Goal: Task Accomplishment & Management: Manage account settings

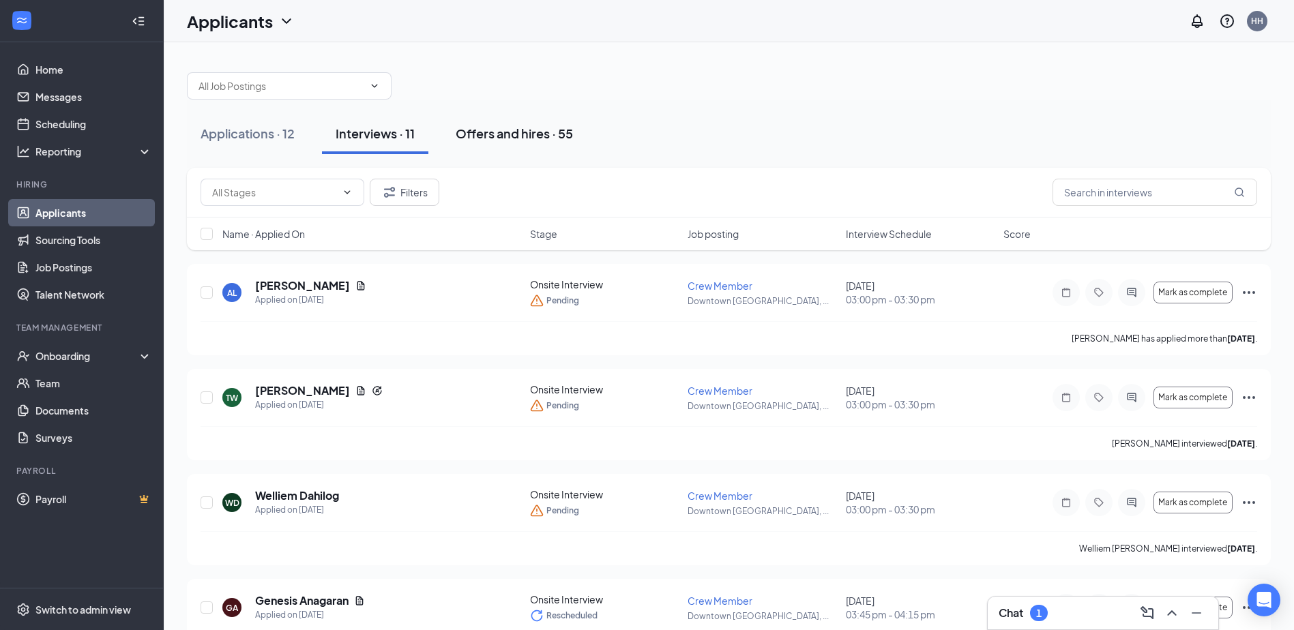
click at [527, 136] on div "Offers and hires · 55" at bounding box center [514, 133] width 117 height 17
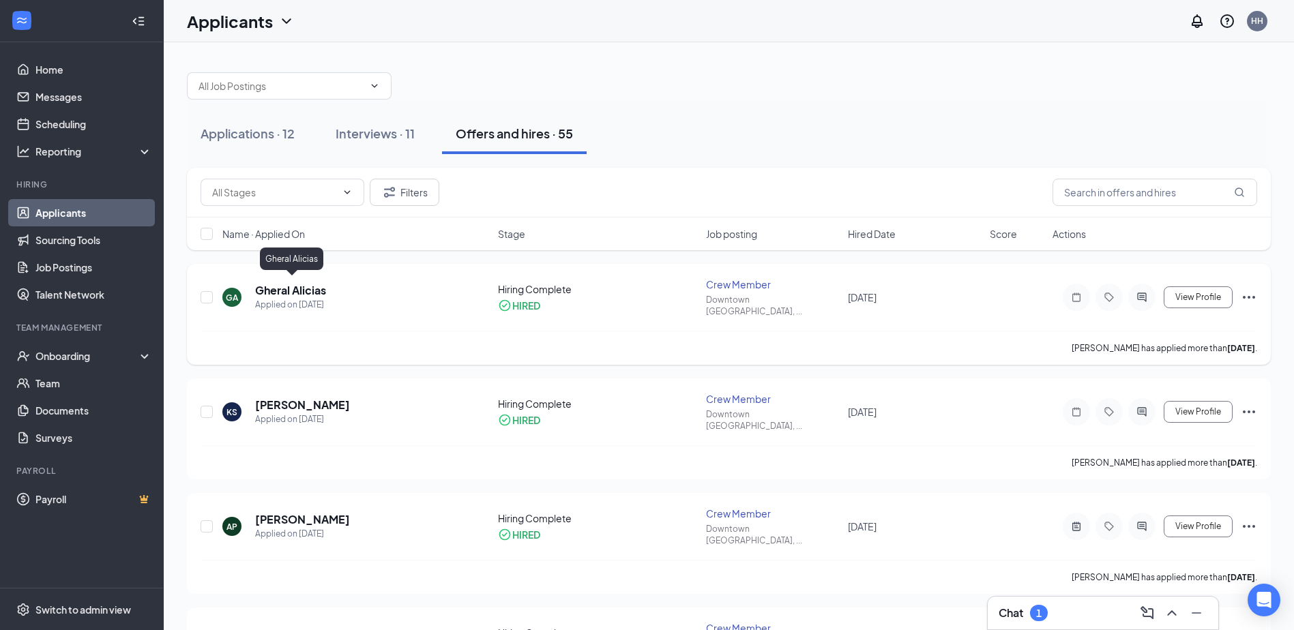
click at [303, 283] on h5 "Gheral Alicias" at bounding box center [290, 290] width 71 height 15
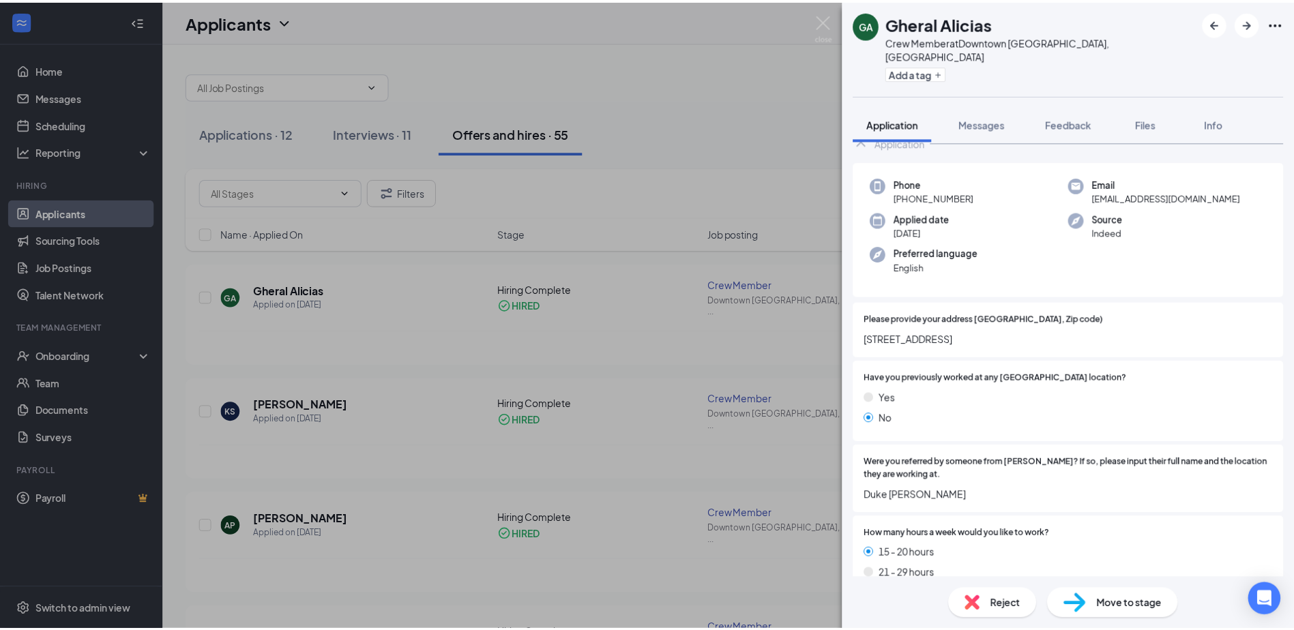
scroll to position [68, 0]
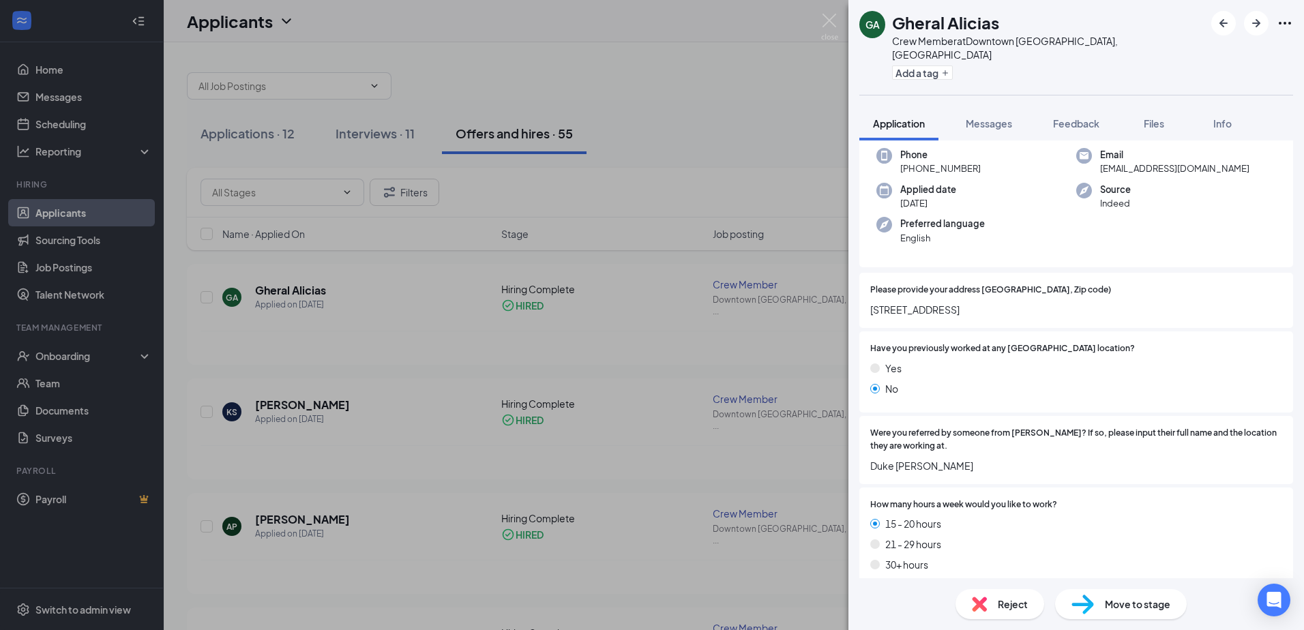
click at [770, 162] on div "GA Gheral Alicias Crew Member at [GEOGRAPHIC_DATA], [GEOGRAPHIC_DATA] Add a tag…" at bounding box center [652, 315] width 1304 height 630
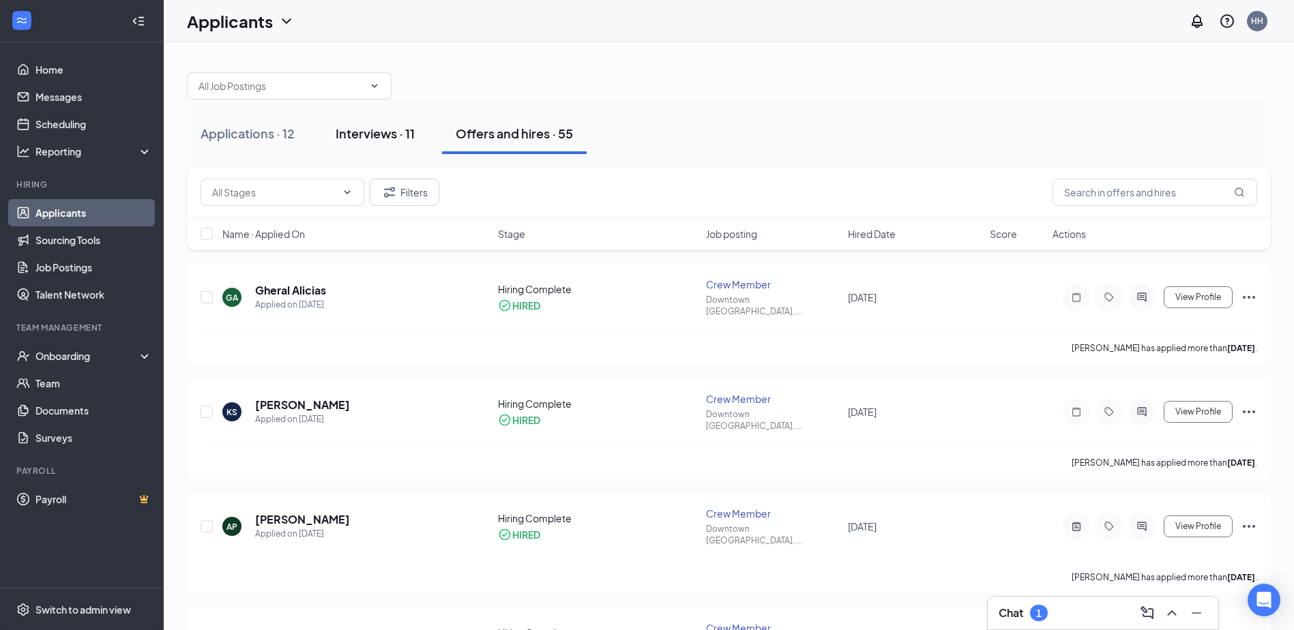
click at [424, 128] on button "Interviews · 11" at bounding box center [375, 133] width 106 height 41
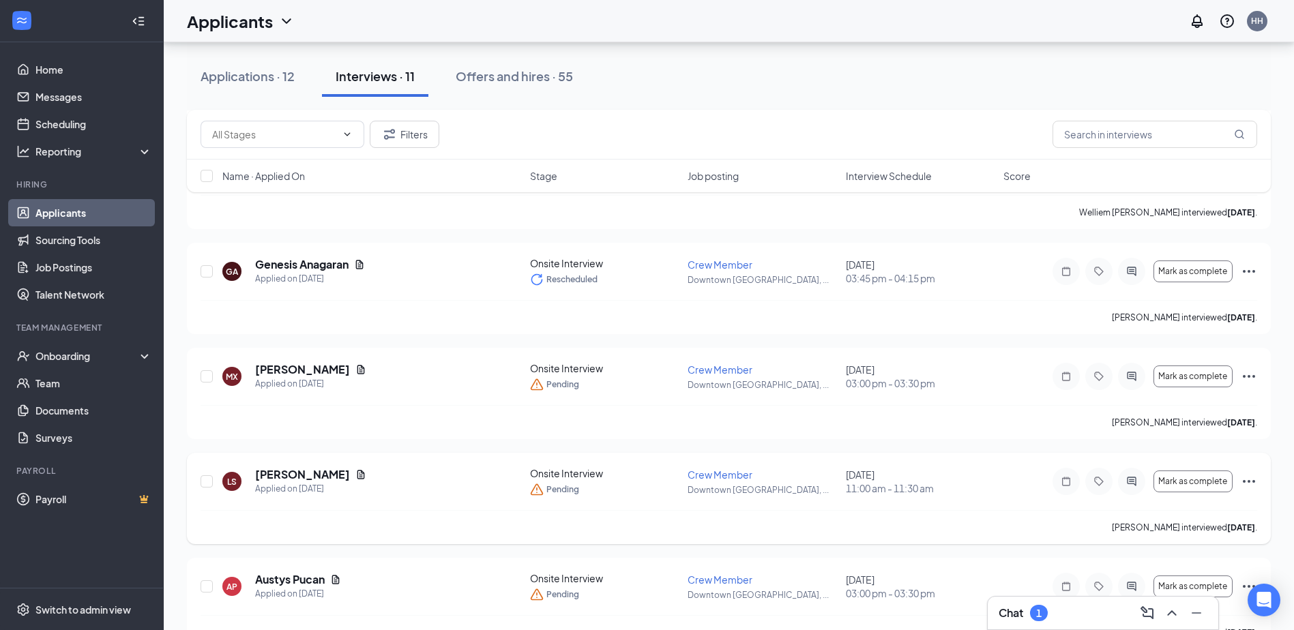
scroll to position [341, 0]
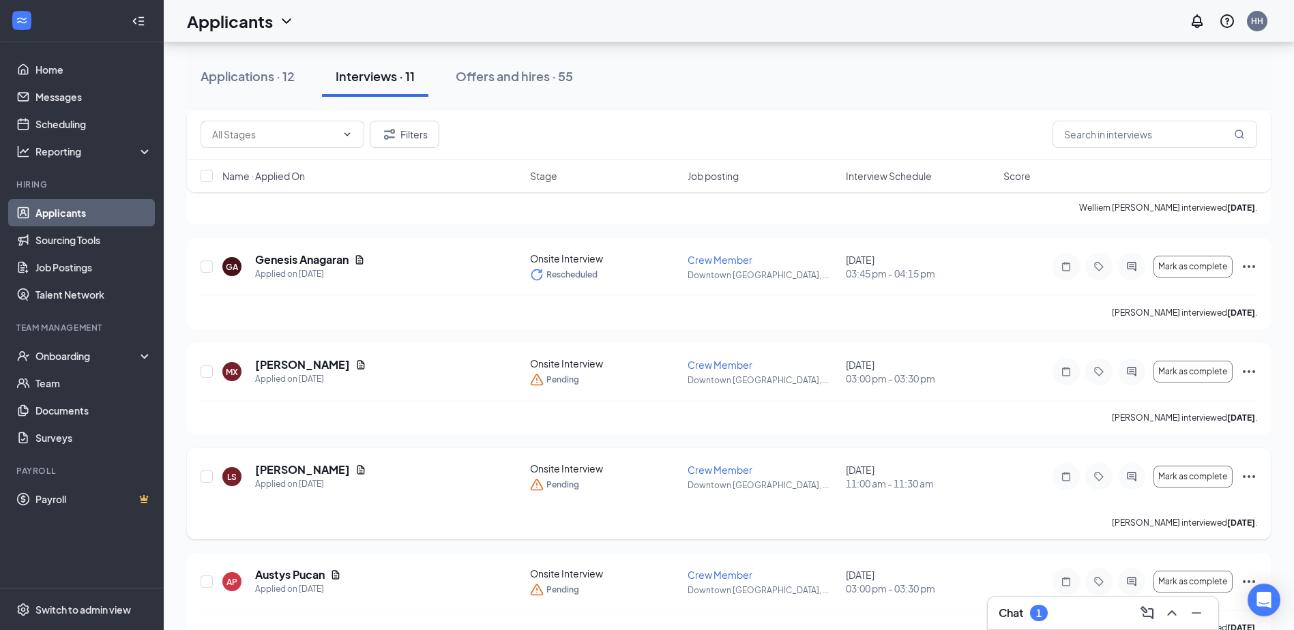
click at [1252, 480] on icon "Ellipses" at bounding box center [1249, 477] width 16 height 16
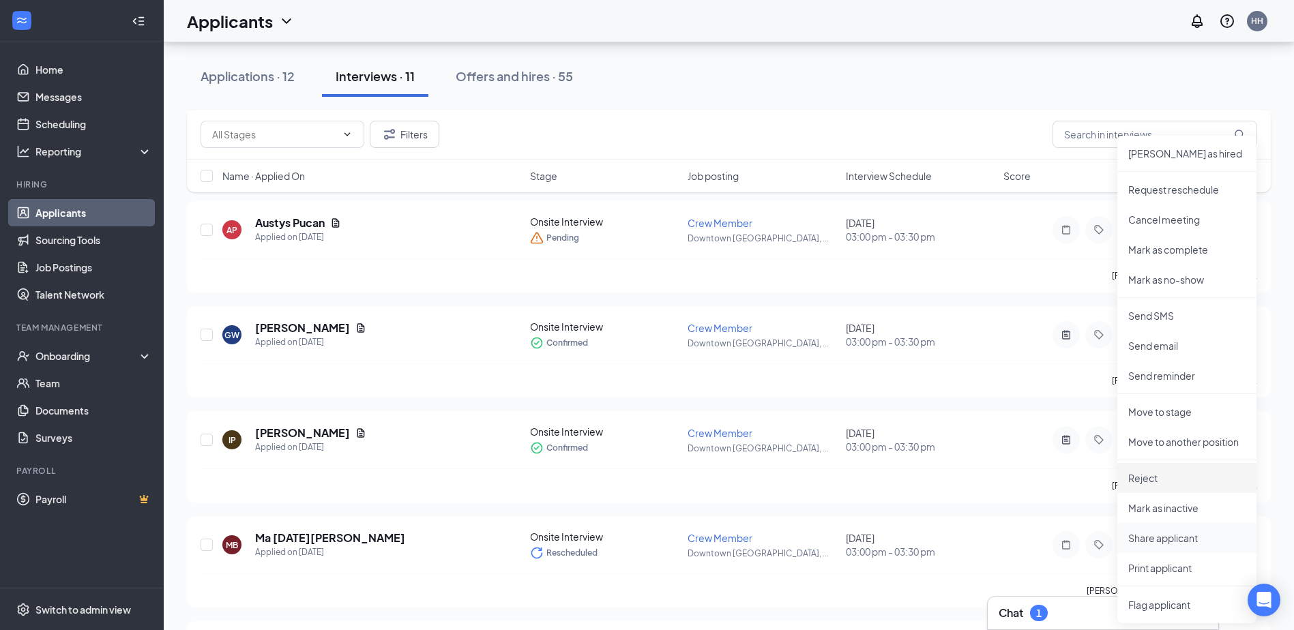
scroll to position [750, 0]
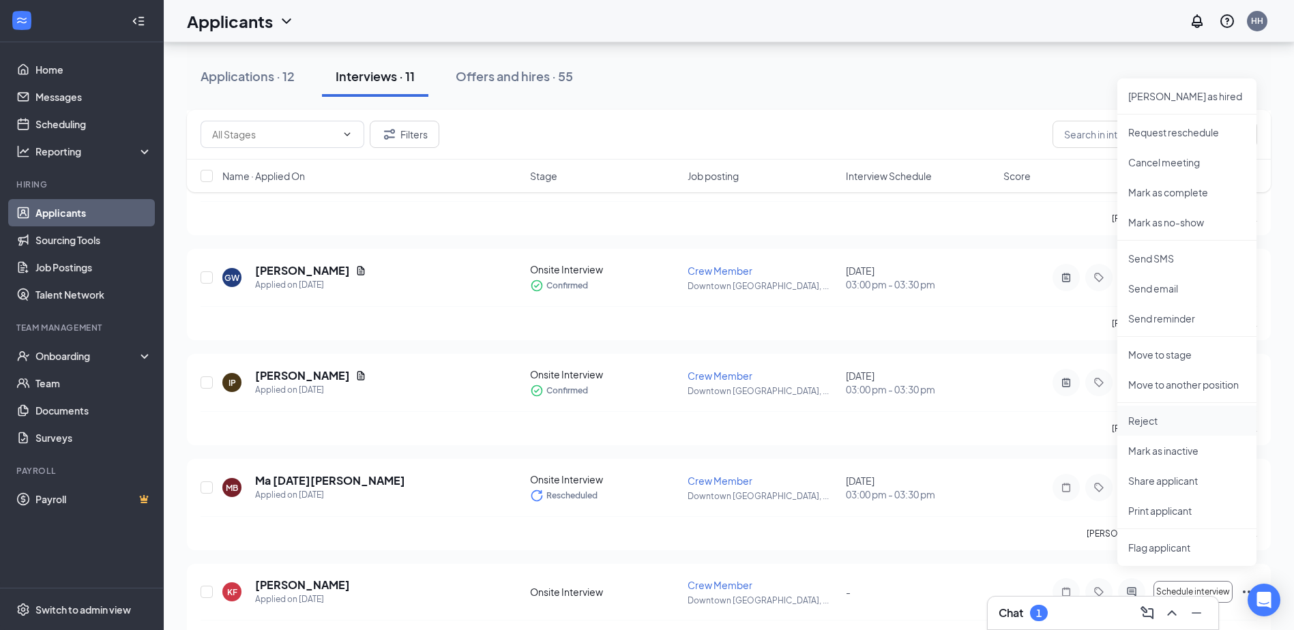
click at [1179, 430] on li "Reject" at bounding box center [1186, 421] width 139 height 30
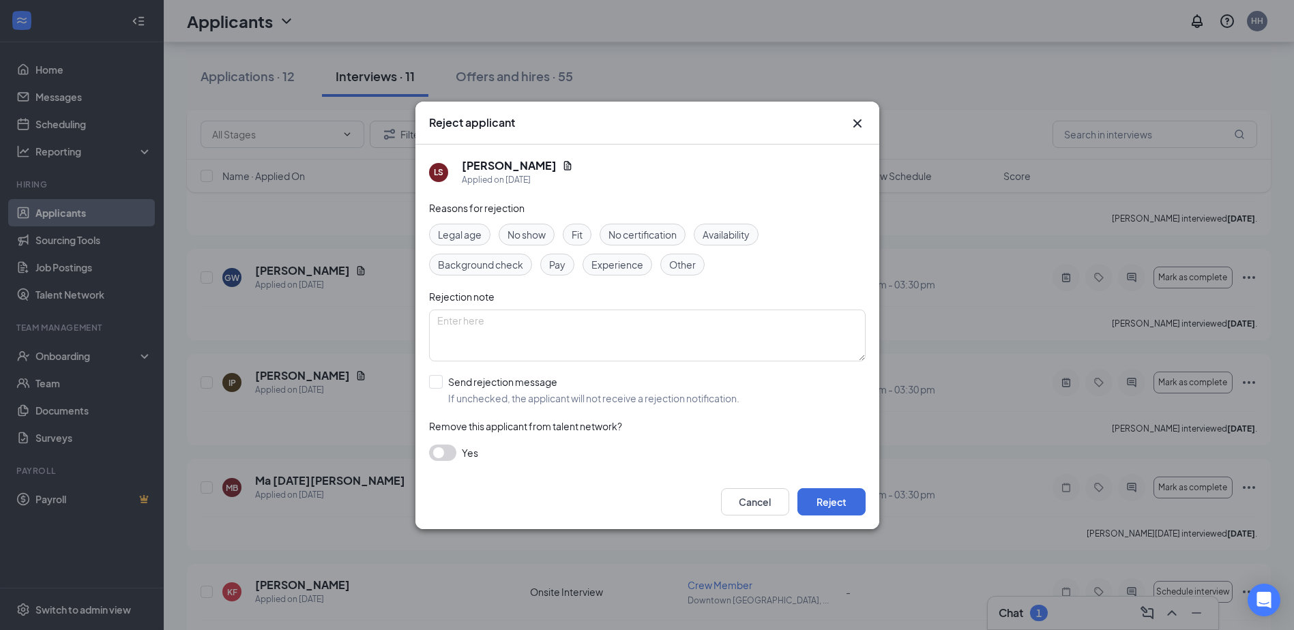
click at [460, 272] on div "Background check" at bounding box center [480, 265] width 103 height 22
click at [464, 269] on span "Background check" at bounding box center [480, 264] width 85 height 15
click at [465, 268] on span "Background check" at bounding box center [480, 264] width 85 height 15
click at [808, 259] on div "Legal age No show Fit No certification Availability Background check Pay Experi…" at bounding box center [647, 250] width 437 height 52
click at [444, 457] on button "button" at bounding box center [442, 453] width 27 height 16
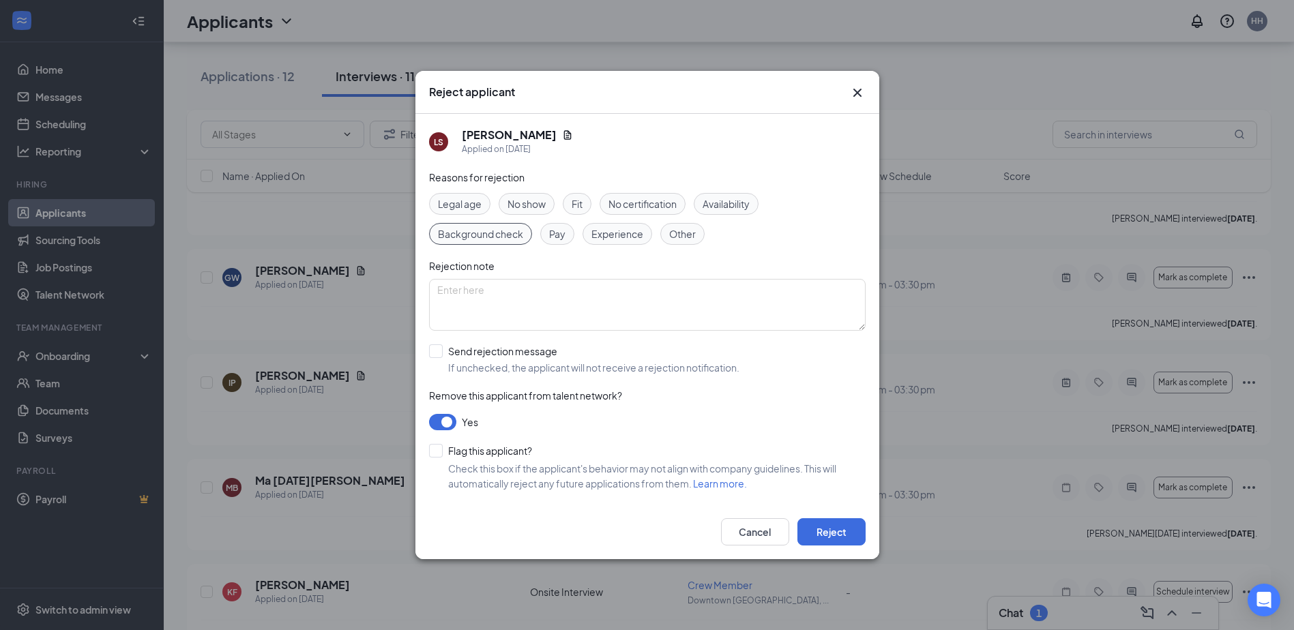
click at [434, 459] on div "Flag this applicant? Check this box if the applicant's behavior may not align w…" at bounding box center [647, 467] width 437 height 47
click at [436, 454] on input "Flag this applicant?" at bounding box center [480, 451] width 103 height 14
checkbox input "true"
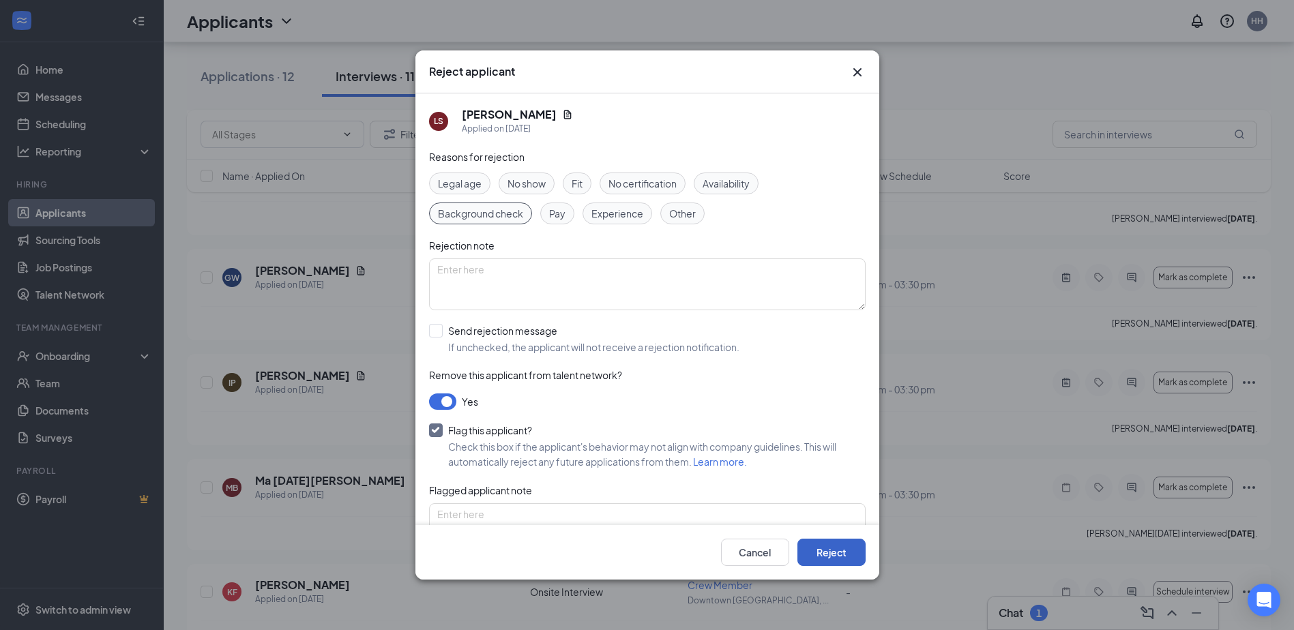
click at [837, 548] on button "Reject" at bounding box center [831, 552] width 68 height 27
